Goal: Find specific page/section: Find specific page/section

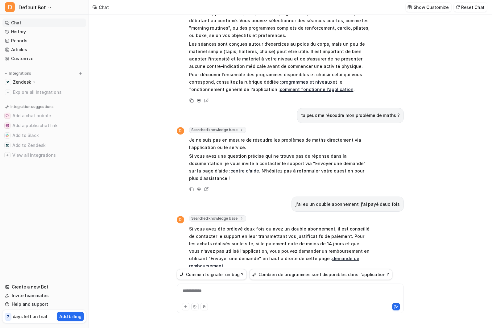
scroll to position [578, 0]
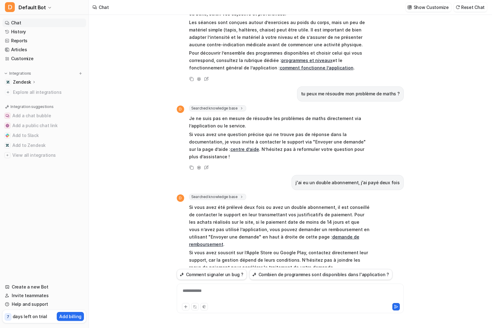
click at [30, 81] on p "Zendesk" at bounding box center [22, 82] width 18 height 6
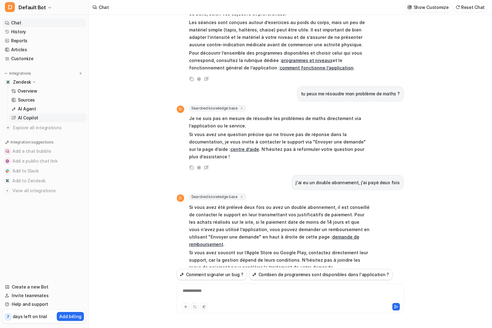
click at [29, 117] on p "AI Copilot" at bounding box center [28, 118] width 20 height 6
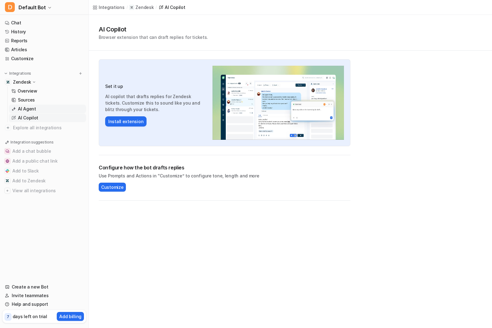
click at [32, 107] on p "AI Agent" at bounding box center [27, 109] width 18 height 6
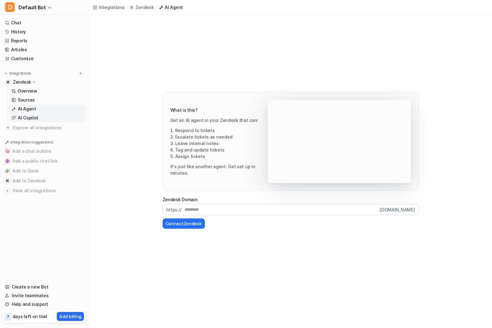
click at [30, 117] on p "AI Copilot" at bounding box center [28, 118] width 20 height 6
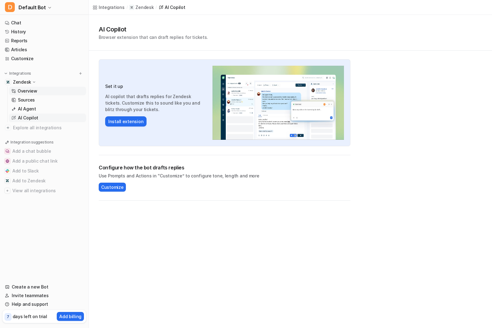
click at [35, 87] on link "Overview" at bounding box center [47, 91] width 77 height 9
